Goal: Go to known website: Access a specific website the user already knows

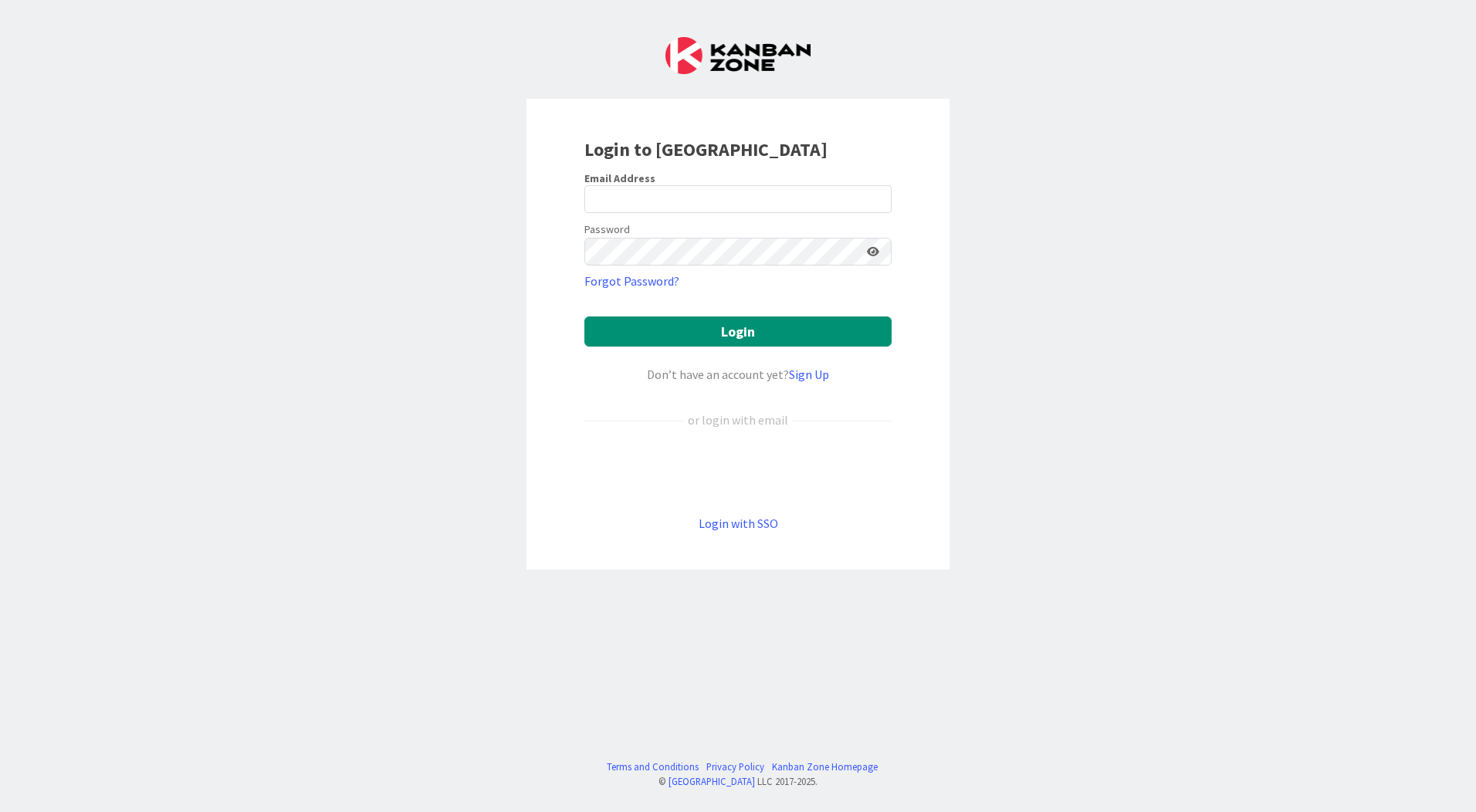
click at [334, 301] on div "Login to [GEOGRAPHIC_DATA] Email Address Password Forgot Password? Login Don’t …" at bounding box center [738, 406] width 1476 height 812
click at [337, 298] on div "Login to [GEOGRAPHIC_DATA] Email Address Password Forgot Password? Login Don’t …" at bounding box center [738, 406] width 1476 height 812
click at [732, 526] on link "Login with SSO" at bounding box center [738, 523] width 80 height 16
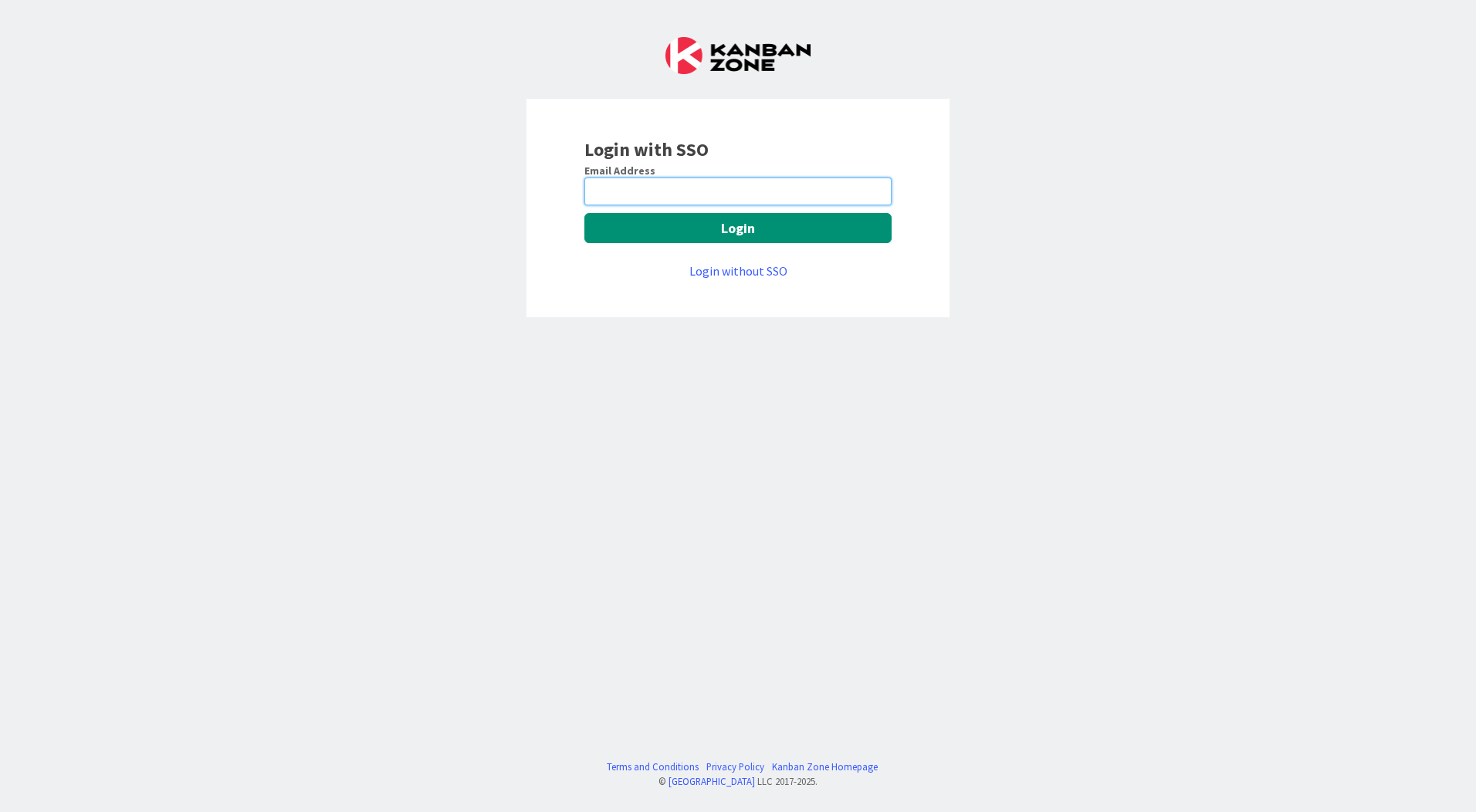
click at [739, 194] on input "email" at bounding box center [738, 191] width 307 height 28
type input "[EMAIL_ADDRESS][PERSON_NAME][DOMAIN_NAME]"
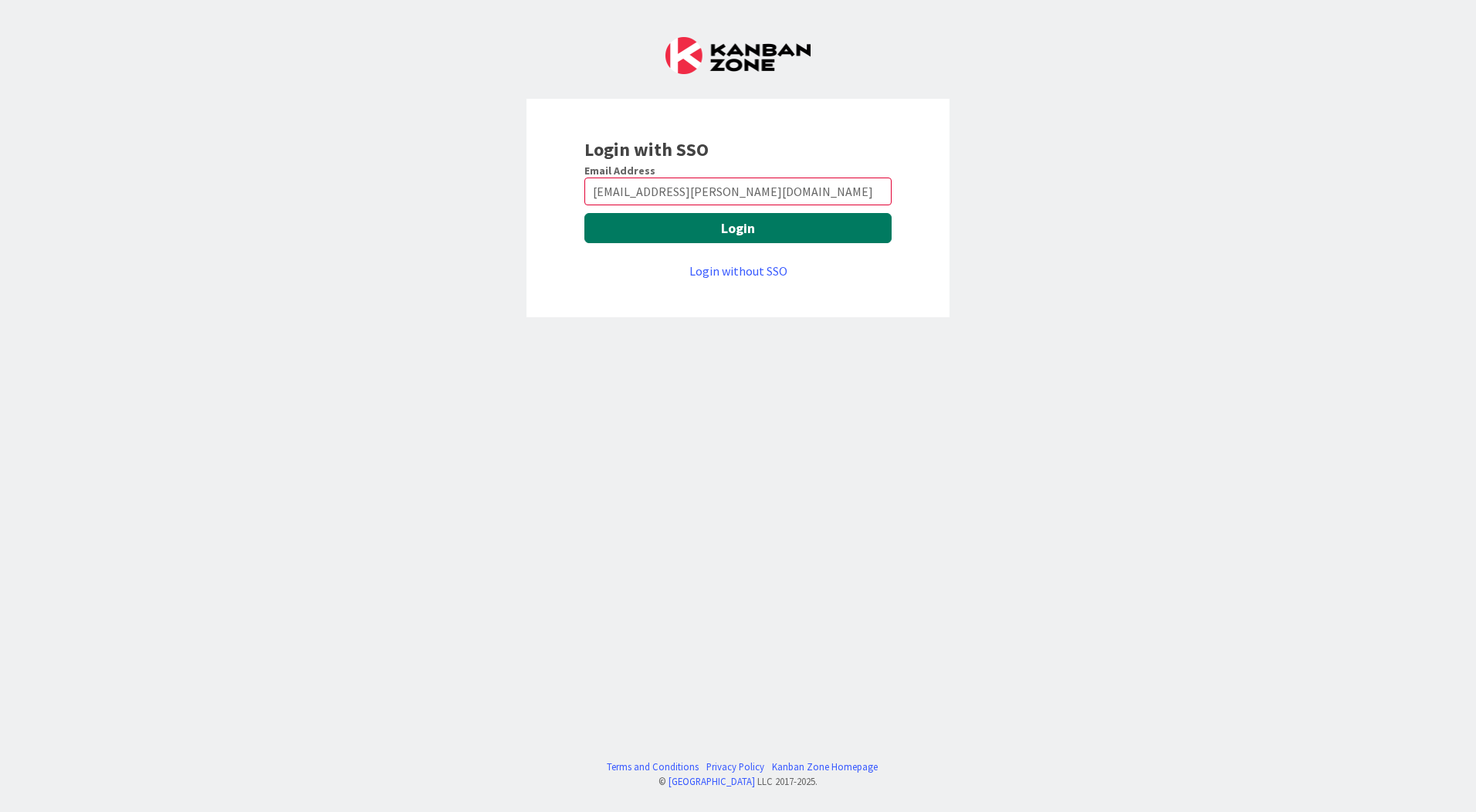
click at [774, 230] on button "Login" at bounding box center [738, 228] width 307 height 30
